Goal: Transaction & Acquisition: Book appointment/travel/reservation

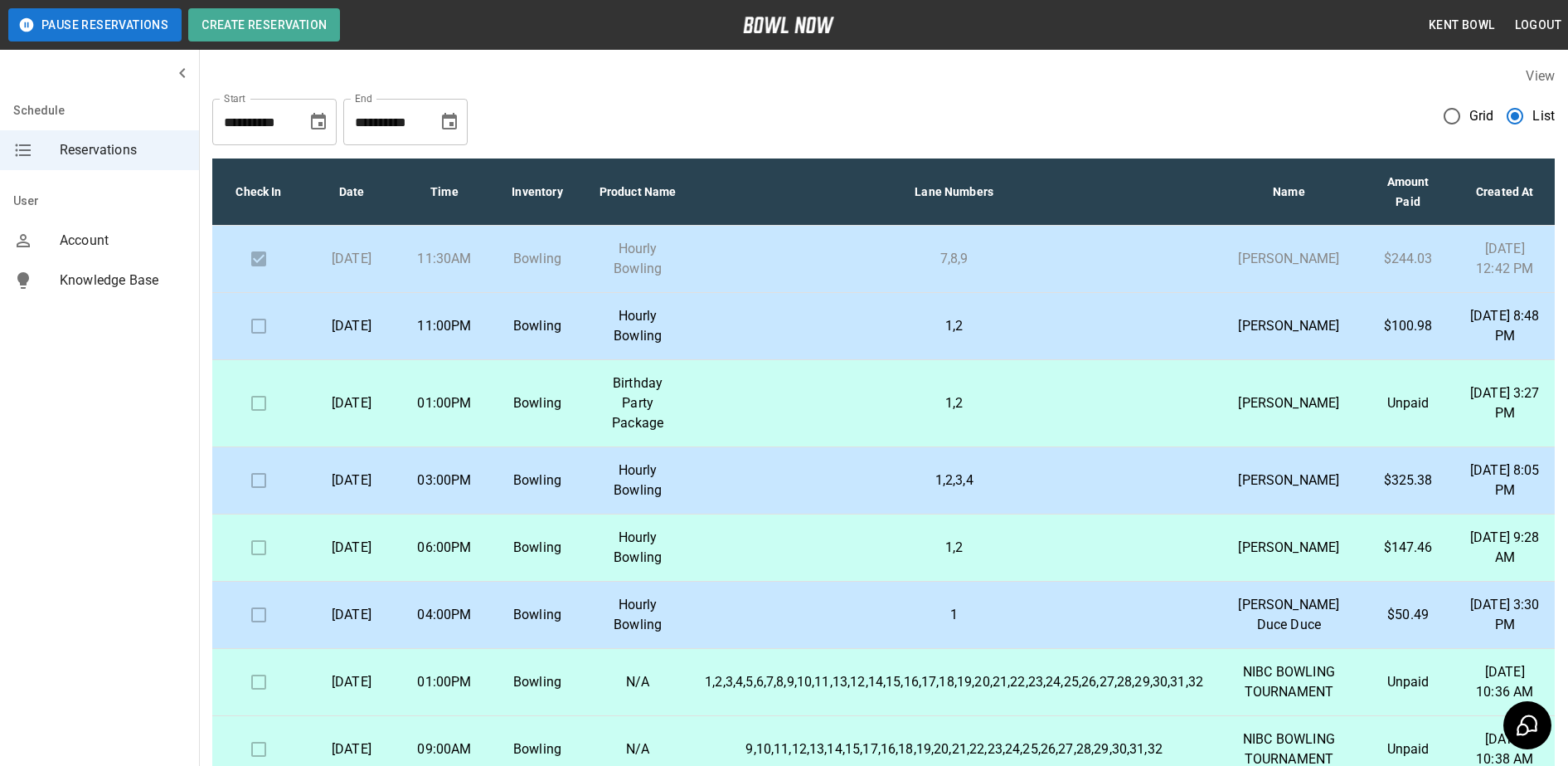
click at [462, 360] on td "11:00PM" at bounding box center [444, 327] width 93 height 67
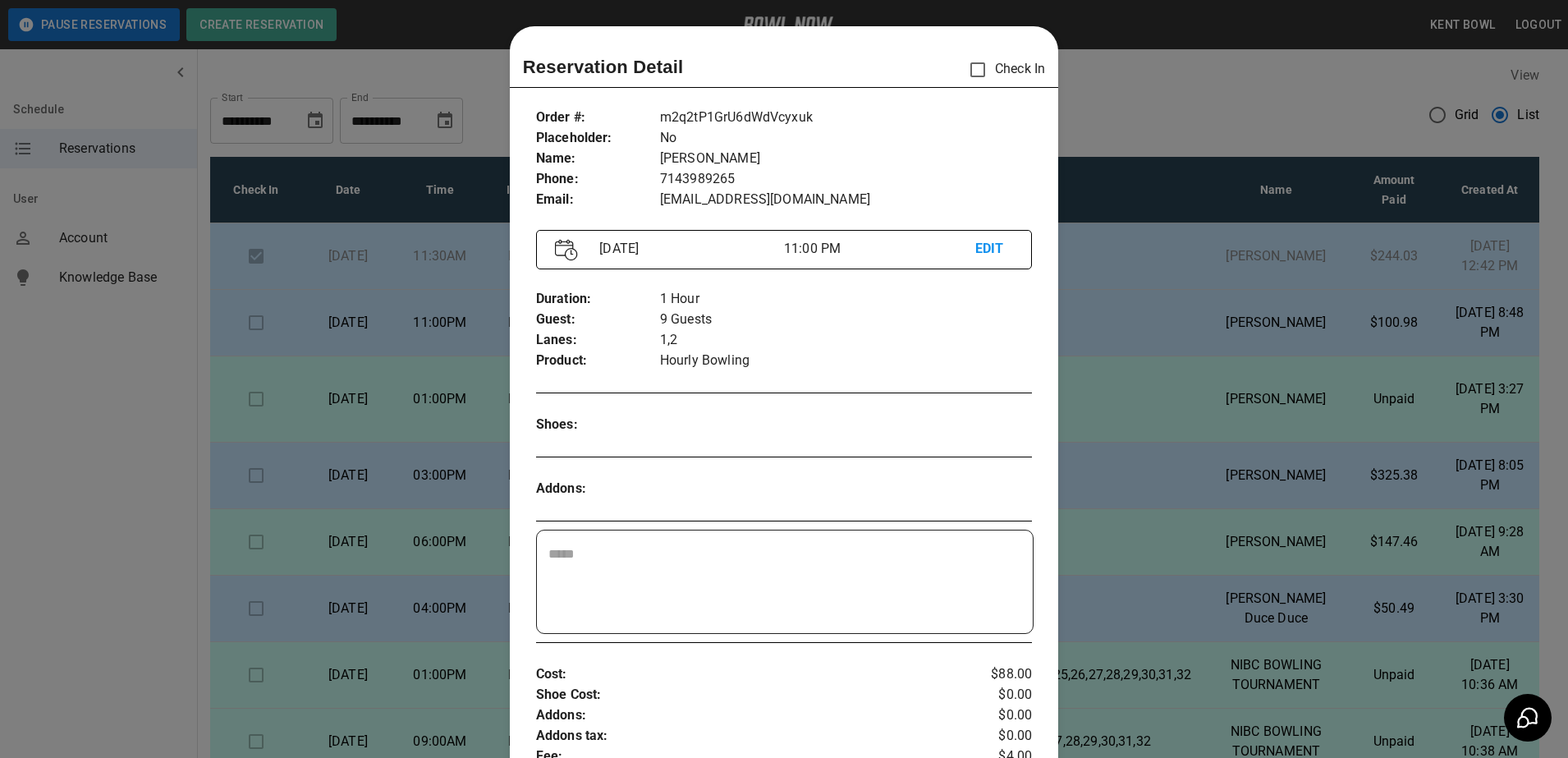
scroll to position [26, 0]
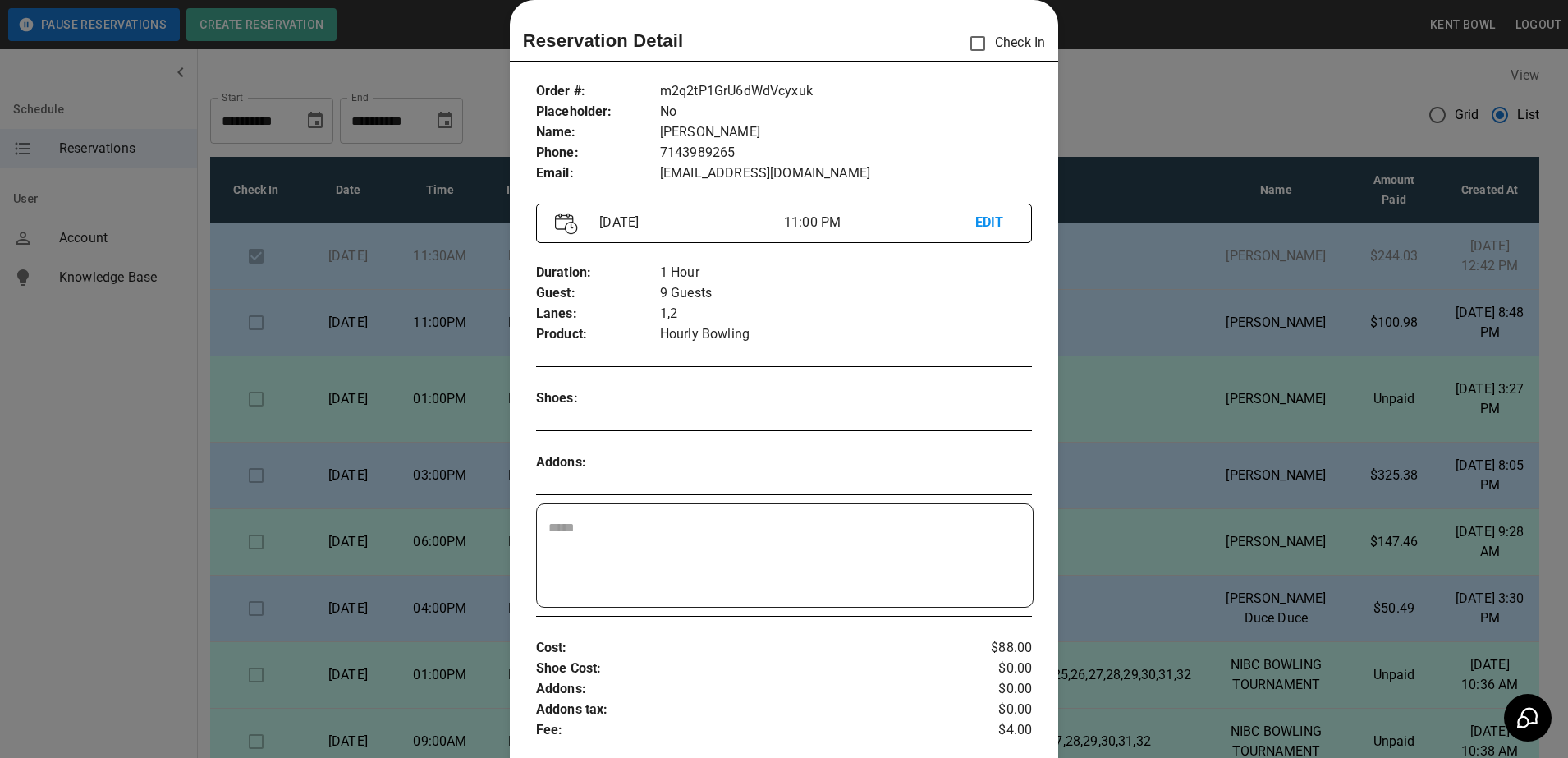
click at [119, 420] on div at bounding box center [784, 379] width 1568 height 758
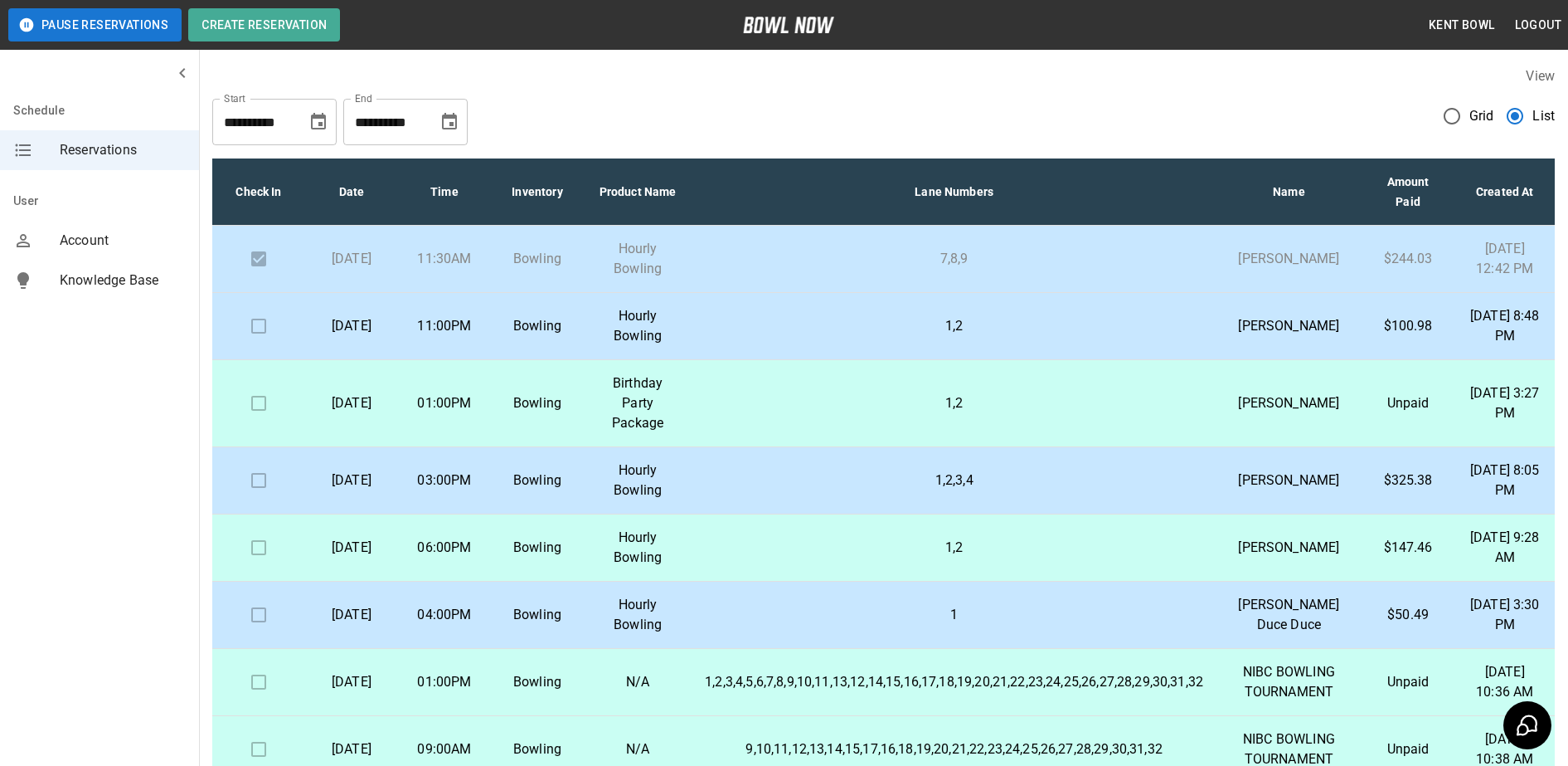
click at [471, 327] on td "11:00PM" at bounding box center [444, 327] width 93 height 67
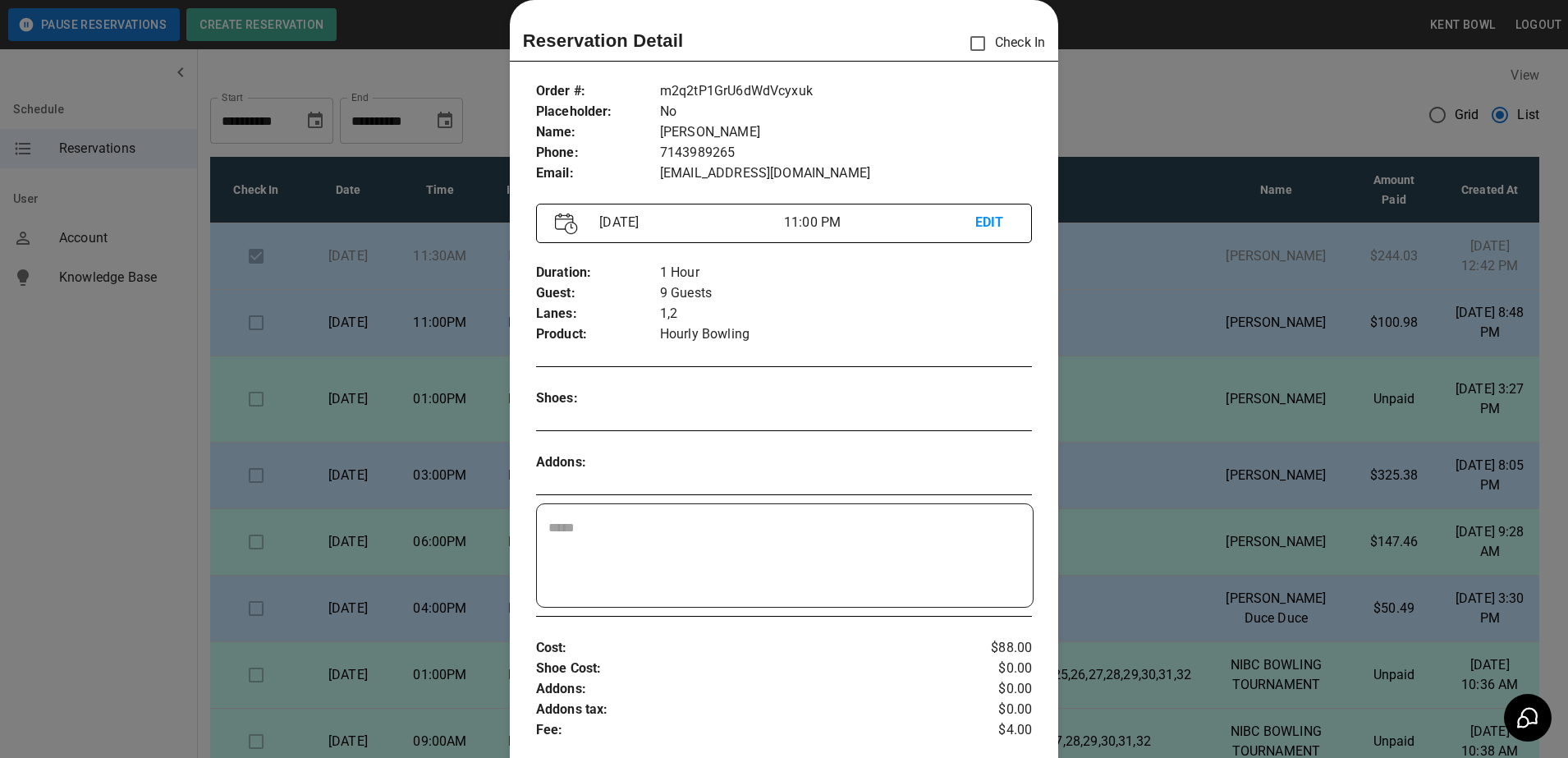
click at [98, 470] on div at bounding box center [784, 379] width 1568 height 758
